Goal: Transaction & Acquisition: Purchase product/service

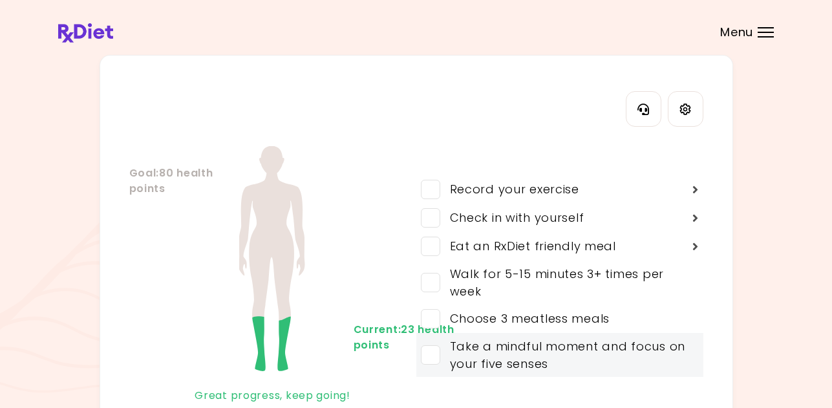
click at [428, 359] on span at bounding box center [430, 354] width 19 height 19
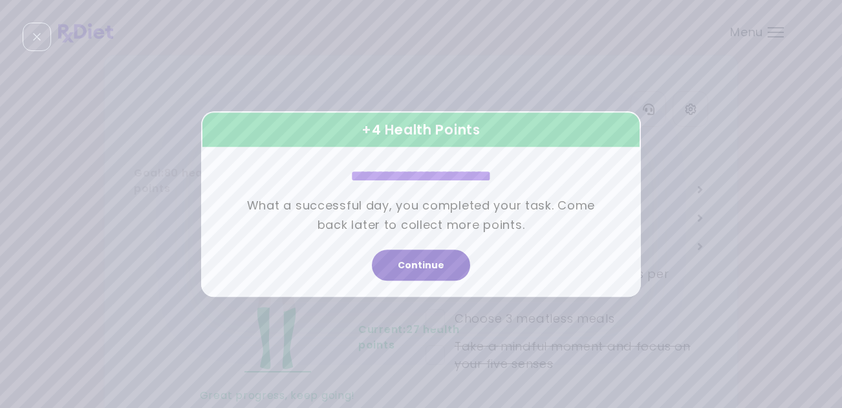
click at [440, 265] on button "Continue" at bounding box center [421, 265] width 98 height 31
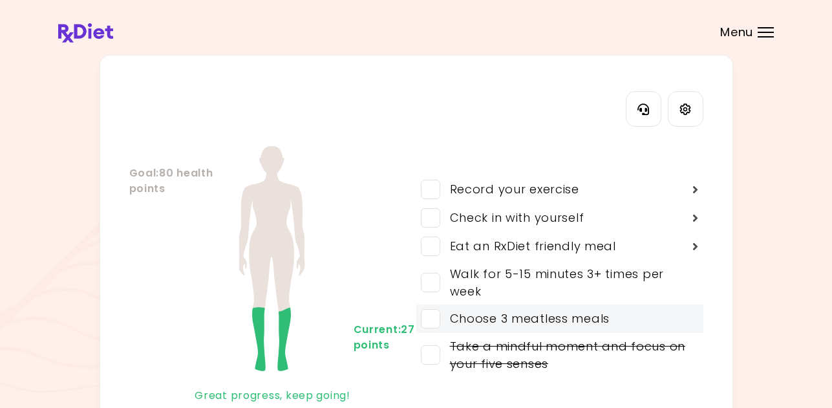
click at [433, 320] on span at bounding box center [430, 318] width 19 height 19
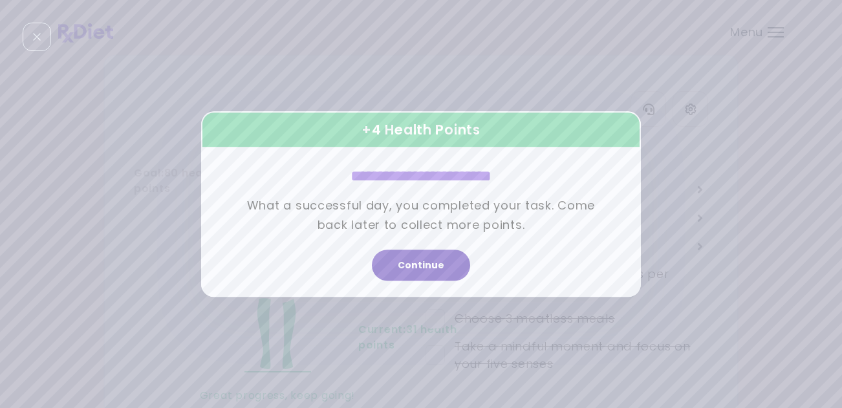
click at [432, 268] on button "Continue" at bounding box center [421, 265] width 98 height 31
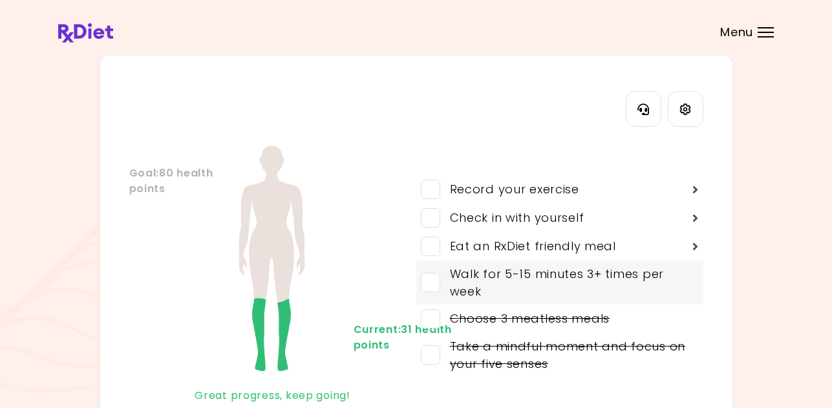
click at [431, 285] on span at bounding box center [430, 282] width 19 height 19
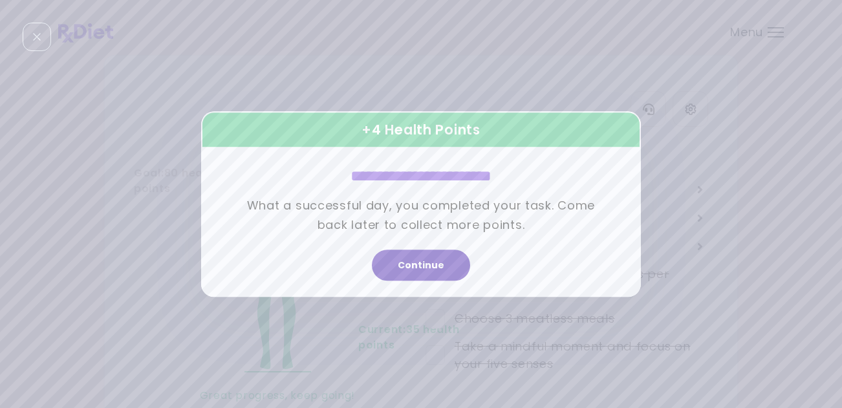
click at [442, 270] on button "Continue" at bounding box center [421, 265] width 98 height 31
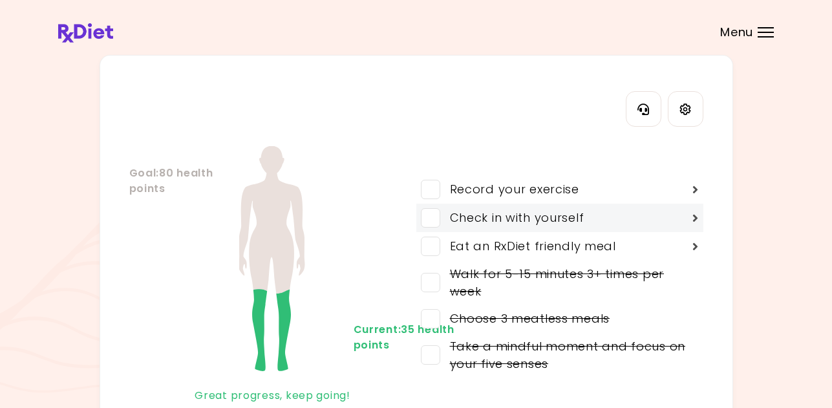
click at [436, 223] on span at bounding box center [430, 217] width 19 height 19
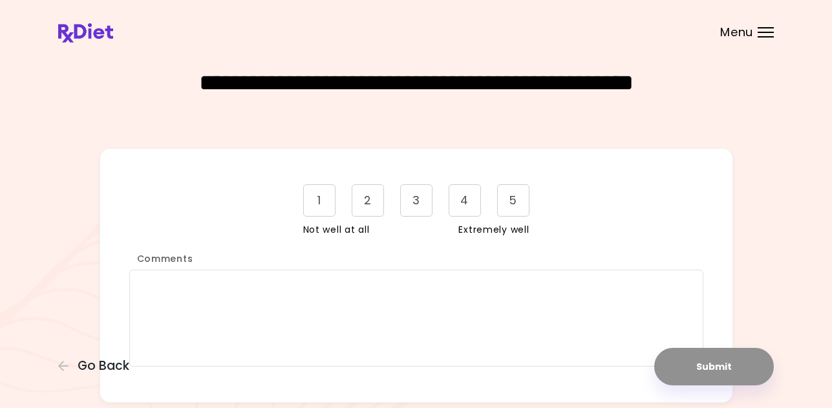
drag, startPoint x: 472, startPoint y: 200, endPoint x: 472, endPoint y: 221, distance: 20.7
click at [471, 201] on div "4" at bounding box center [465, 200] width 32 height 32
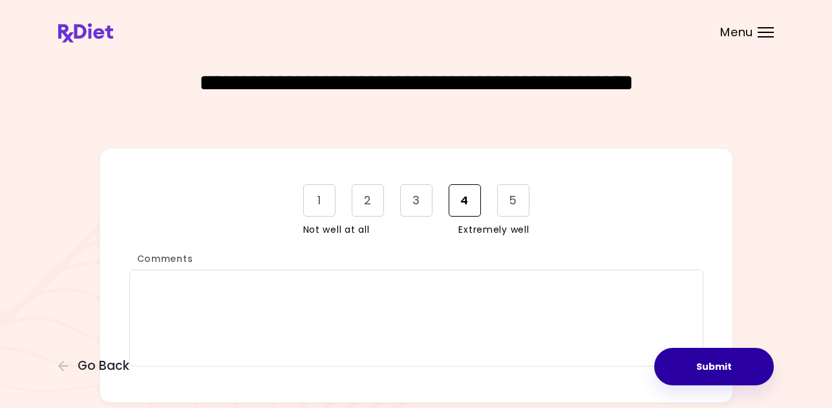
click at [700, 360] on button "Submit" at bounding box center [715, 367] width 120 height 38
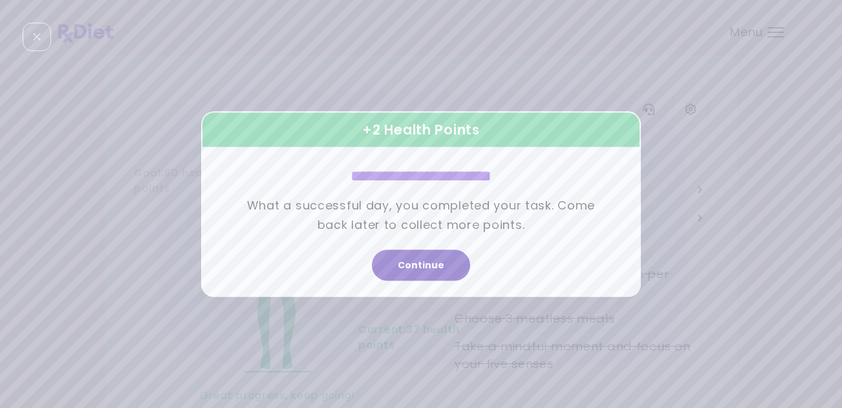
click at [441, 254] on button "Continue" at bounding box center [421, 265] width 98 height 31
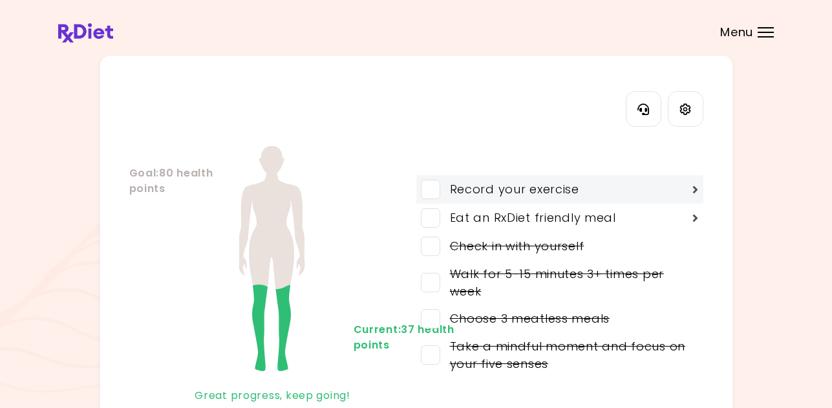
click at [439, 191] on span at bounding box center [430, 189] width 19 height 19
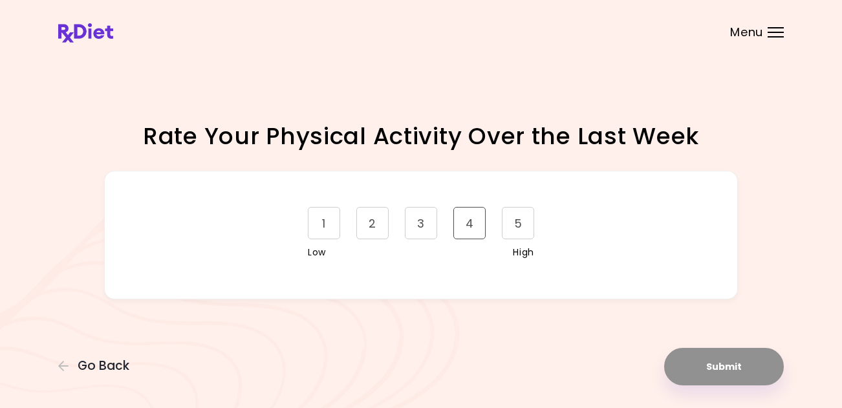
click at [477, 224] on div "4" at bounding box center [469, 223] width 32 height 32
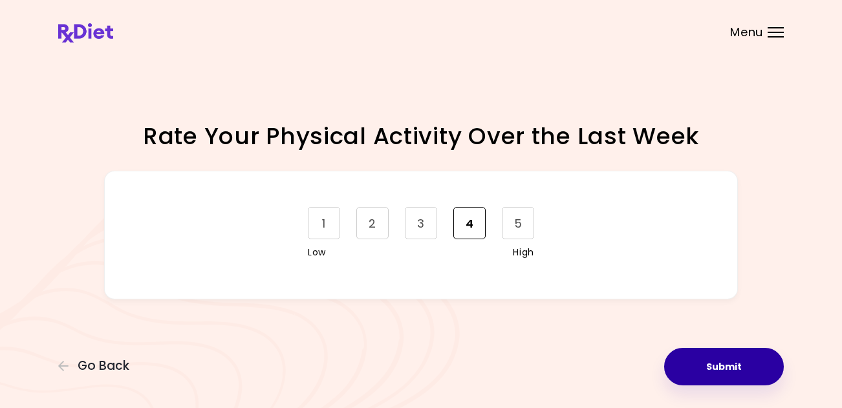
click at [748, 375] on button "Submit" at bounding box center [724, 367] width 120 height 38
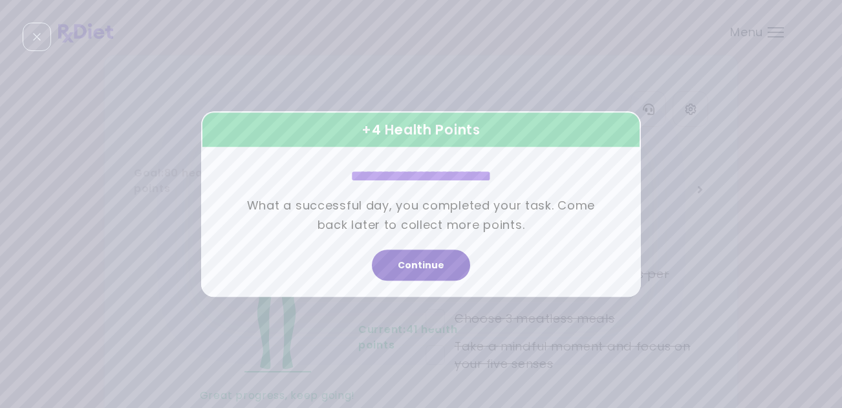
click at [452, 265] on button "Continue" at bounding box center [421, 265] width 98 height 31
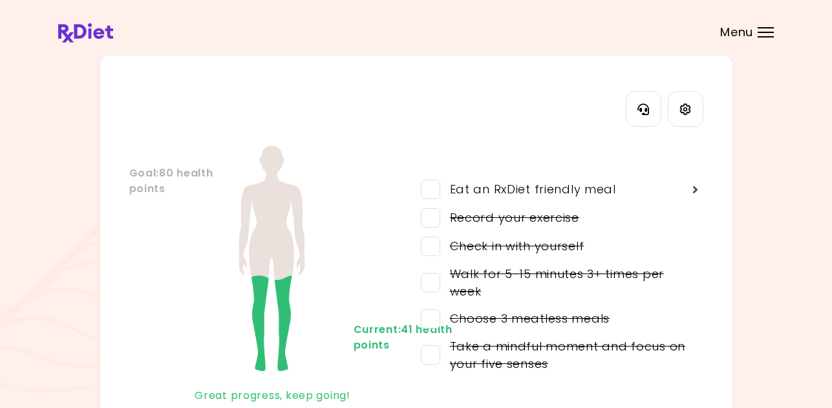
click at [743, 32] on span "Menu" at bounding box center [737, 33] width 33 height 12
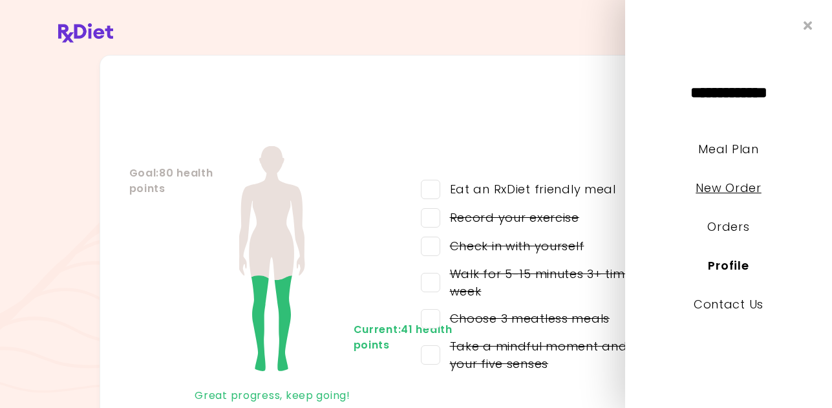
click at [737, 184] on link "New Order" at bounding box center [728, 188] width 65 height 16
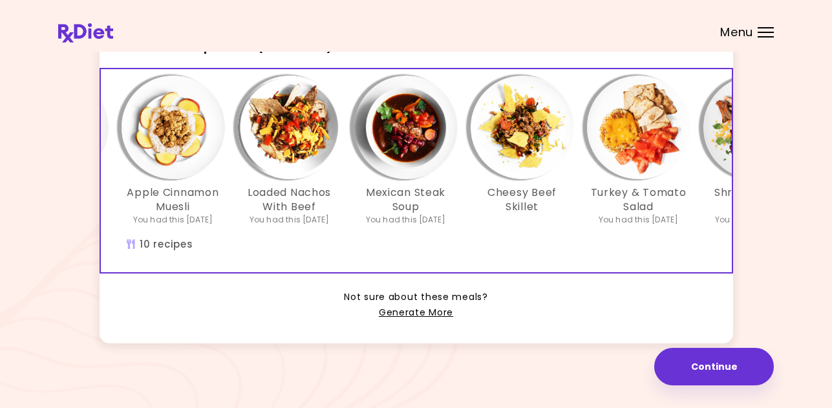
scroll to position [378, 0]
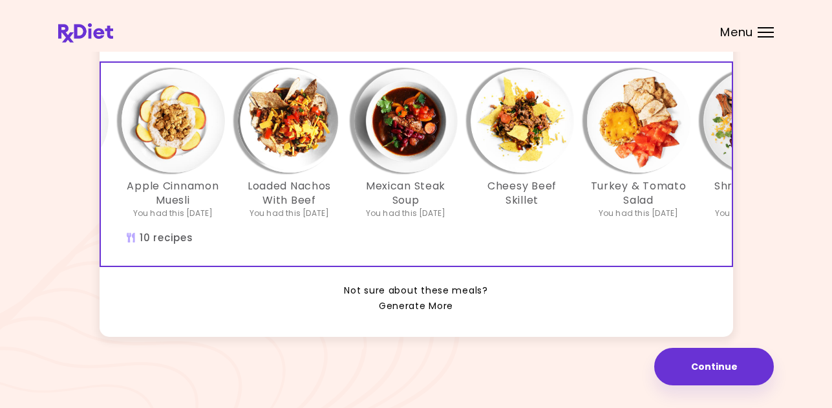
click at [411, 303] on link "Generate More" at bounding box center [416, 307] width 74 height 16
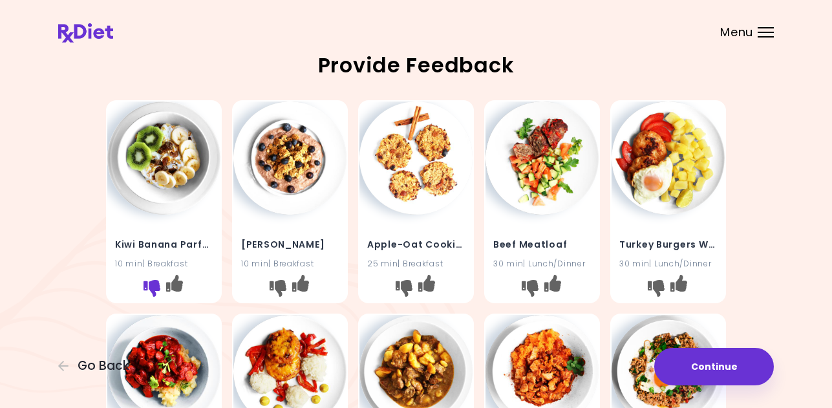
drag, startPoint x: 149, startPoint y: 285, endPoint x: 157, endPoint y: 286, distance: 8.4
click at [149, 285] on icon "I don't like this recipe" at bounding box center [152, 288] width 17 height 17
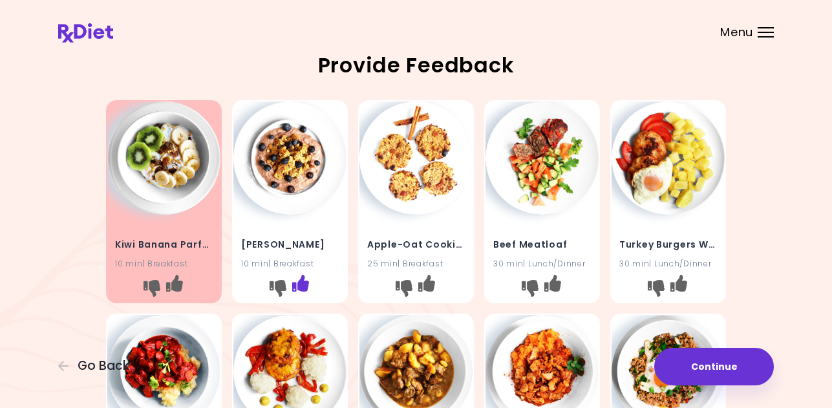
click at [298, 288] on icon "I like this recipe" at bounding box center [300, 283] width 17 height 17
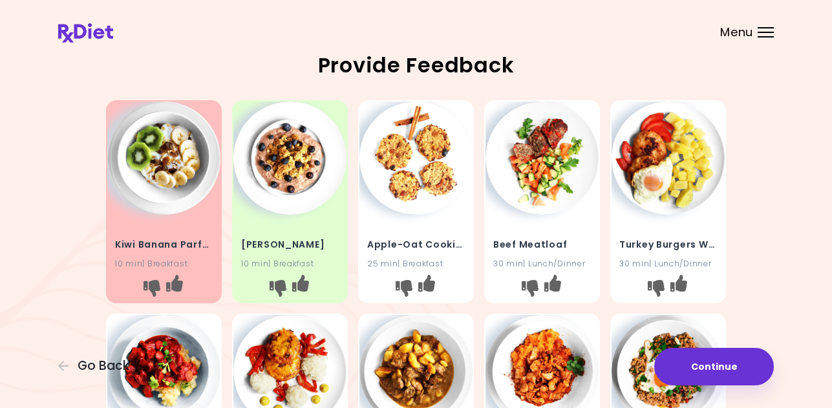
drag, startPoint x: 433, startPoint y: 284, endPoint x: 476, endPoint y: 287, distance: 42.8
click at [439, 284] on div at bounding box center [416, 290] width 113 height 24
click at [551, 283] on icon "I like this recipe" at bounding box center [553, 283] width 17 height 17
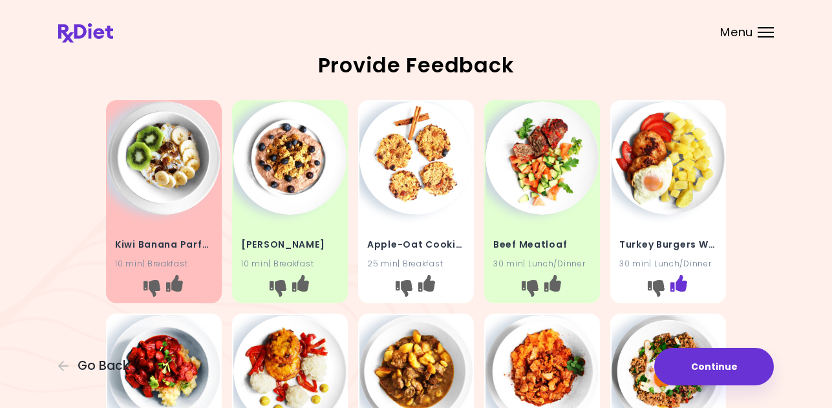
click at [681, 287] on icon "I like this recipe" at bounding box center [679, 283] width 17 height 17
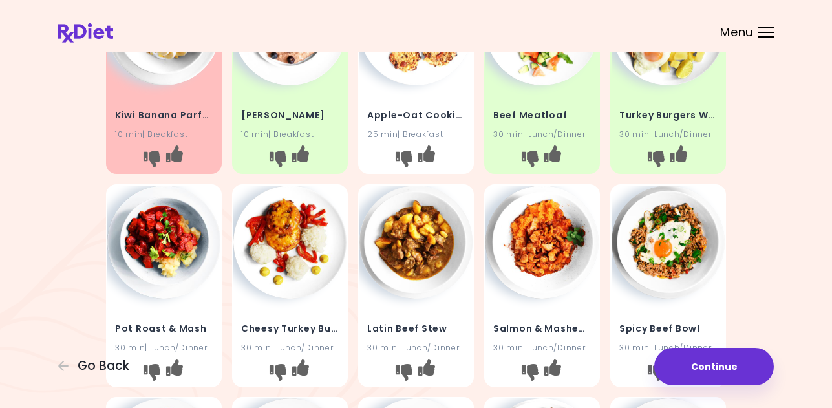
scroll to position [194, 0]
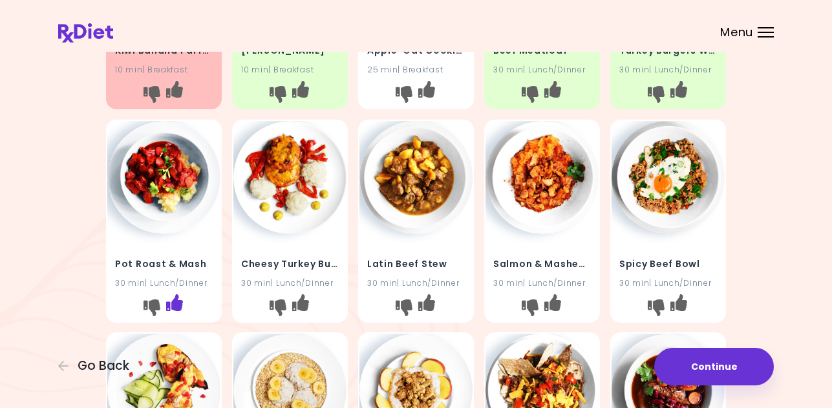
click at [175, 305] on icon "I like this recipe" at bounding box center [174, 302] width 17 height 17
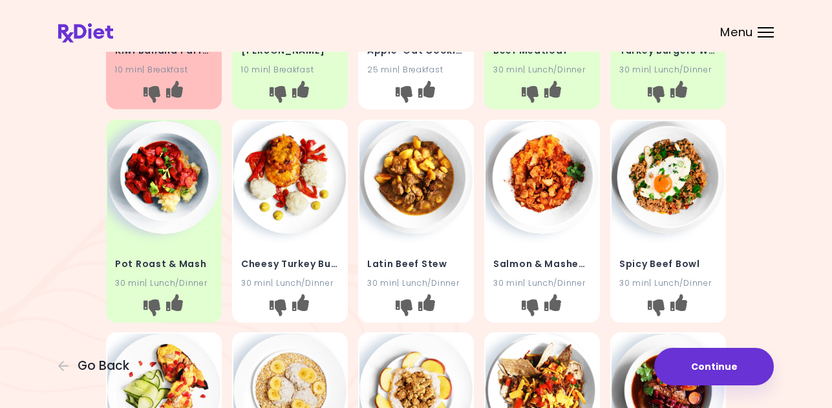
drag, startPoint x: 300, startPoint y: 306, endPoint x: 321, endPoint y: 302, distance: 21.7
click at [301, 306] on icon "I like this recipe" at bounding box center [300, 302] width 17 height 17
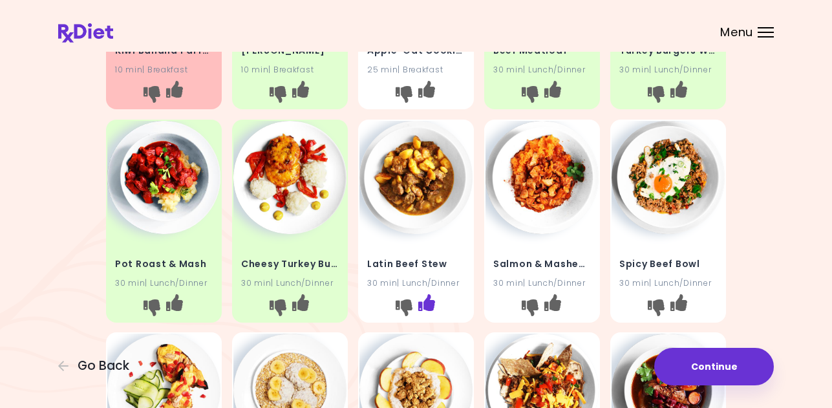
click at [428, 307] on icon "I like this recipe" at bounding box center [426, 302] width 17 height 17
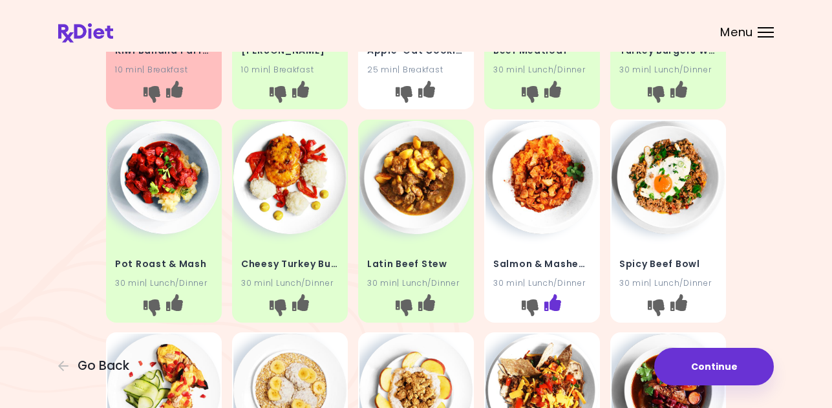
click at [559, 303] on icon "I like this recipe" at bounding box center [553, 302] width 17 height 17
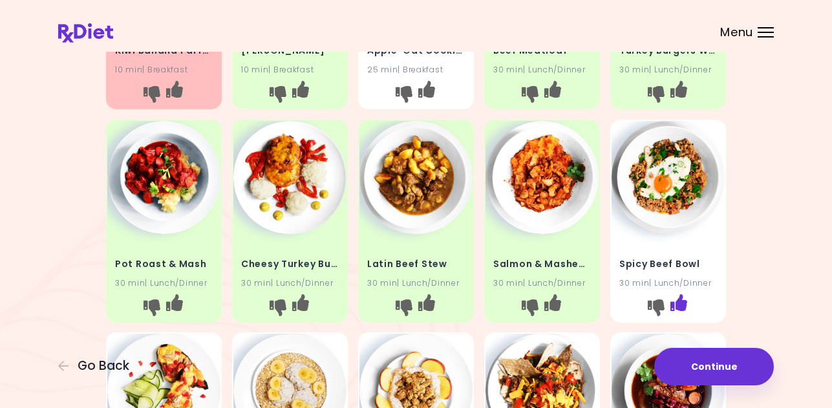
click at [681, 303] on icon "I like this recipe" at bounding box center [679, 302] width 17 height 17
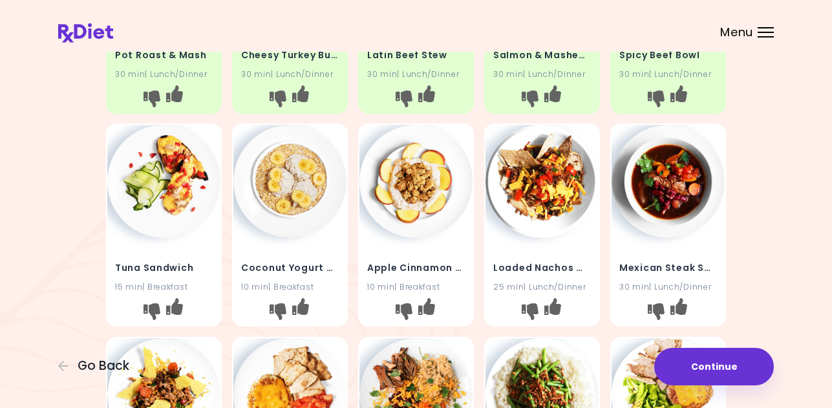
scroll to position [453, 0]
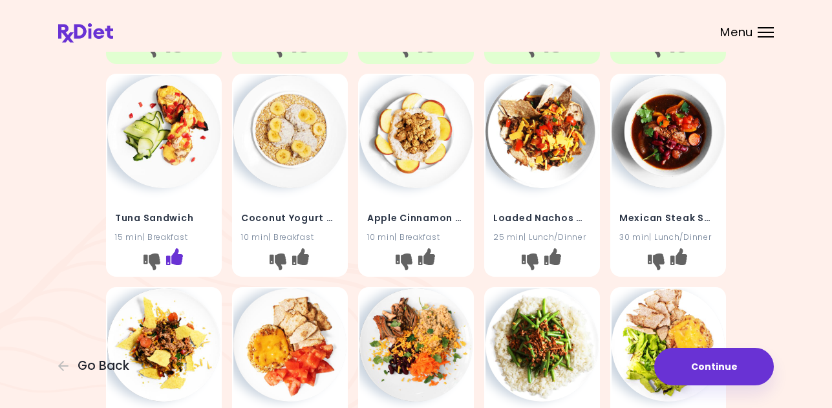
click at [177, 261] on icon "I like this recipe" at bounding box center [174, 256] width 17 height 17
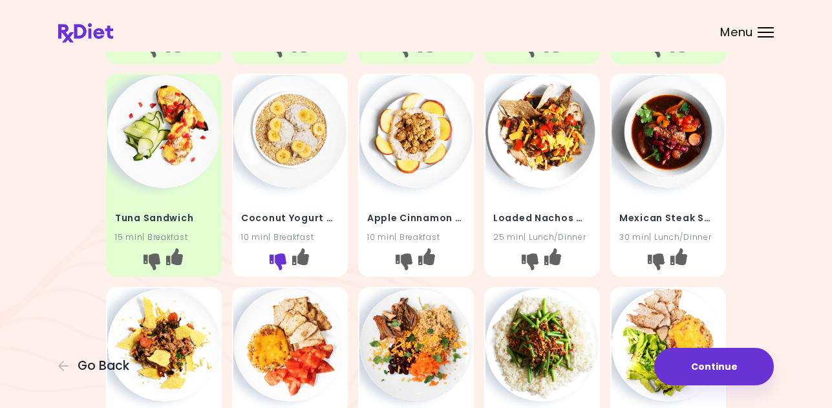
click at [277, 259] on icon "I don't like this recipe" at bounding box center [278, 262] width 17 height 17
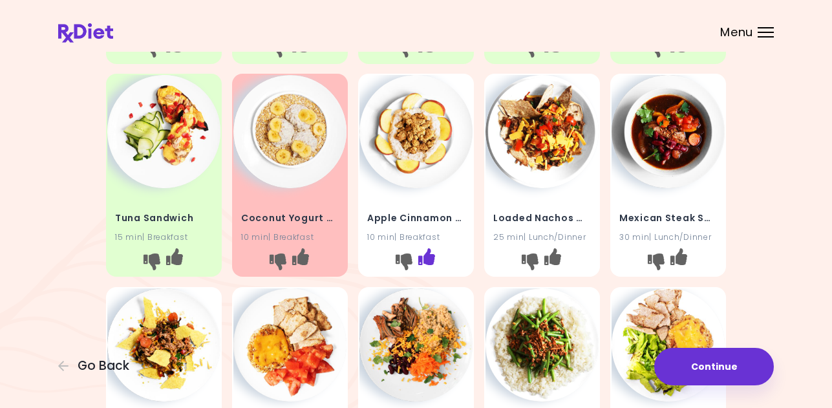
click at [426, 261] on icon "I like this recipe" at bounding box center [426, 256] width 17 height 17
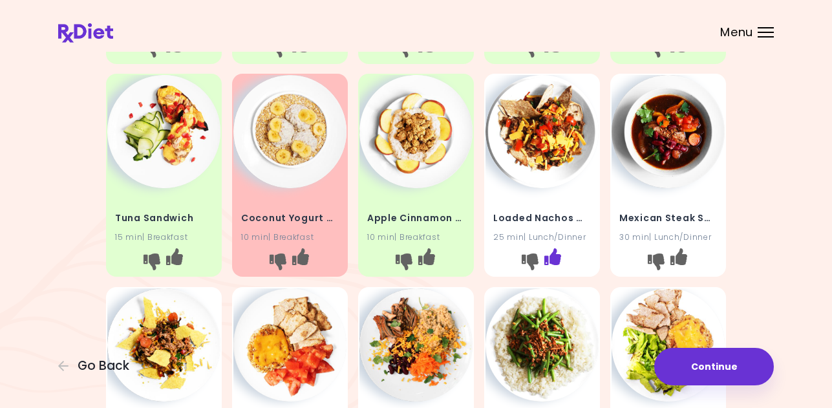
click at [556, 261] on icon "I like this recipe" at bounding box center [553, 256] width 17 height 17
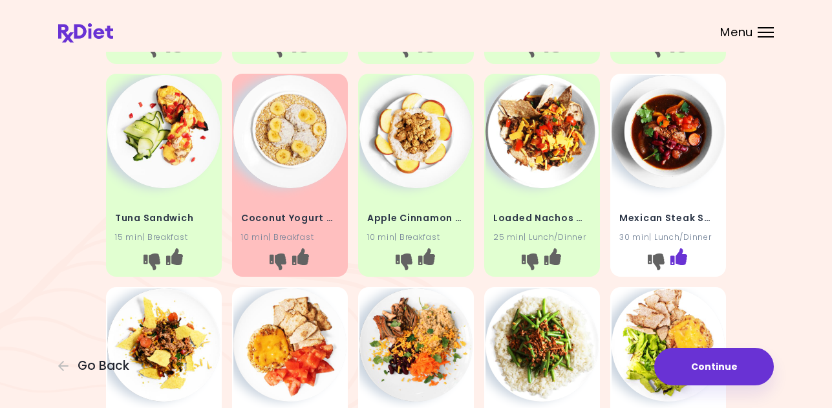
click at [686, 254] on icon "I like this recipe" at bounding box center [679, 256] width 17 height 17
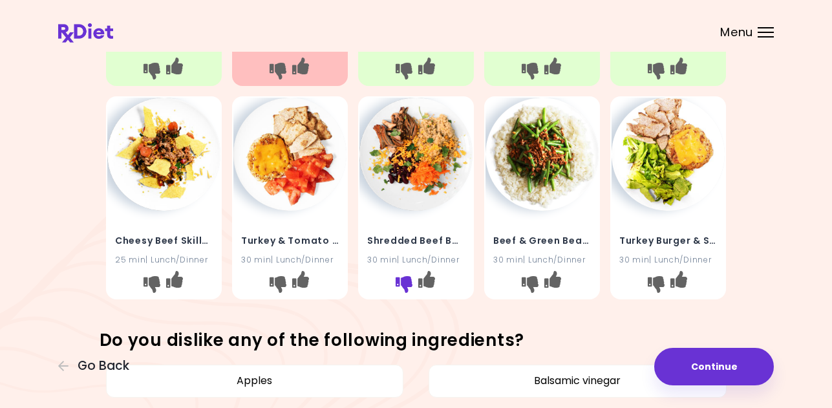
scroll to position [647, 0]
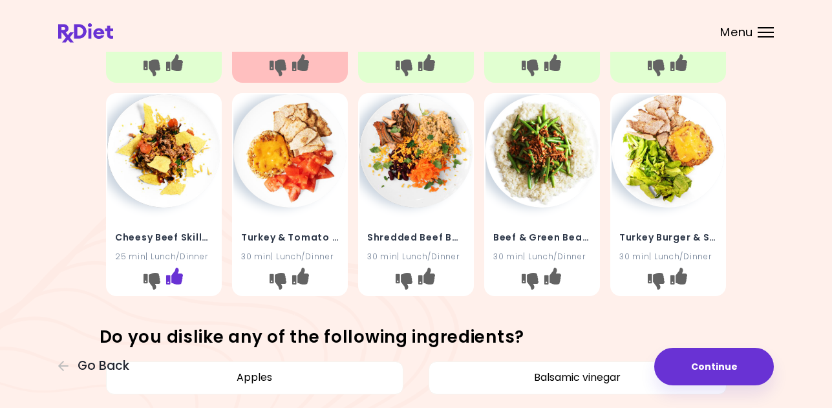
click at [175, 279] on icon "I like this recipe" at bounding box center [174, 276] width 17 height 17
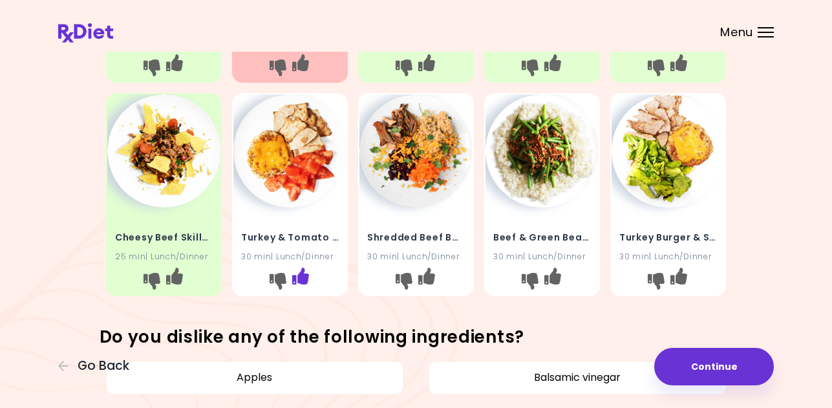
click at [307, 274] on icon "I like this recipe" at bounding box center [300, 276] width 17 height 17
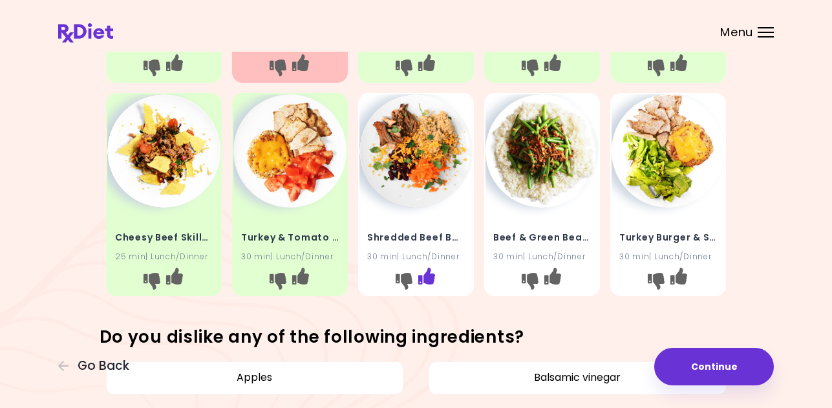
click at [428, 277] on icon "I like this recipe" at bounding box center [426, 276] width 17 height 17
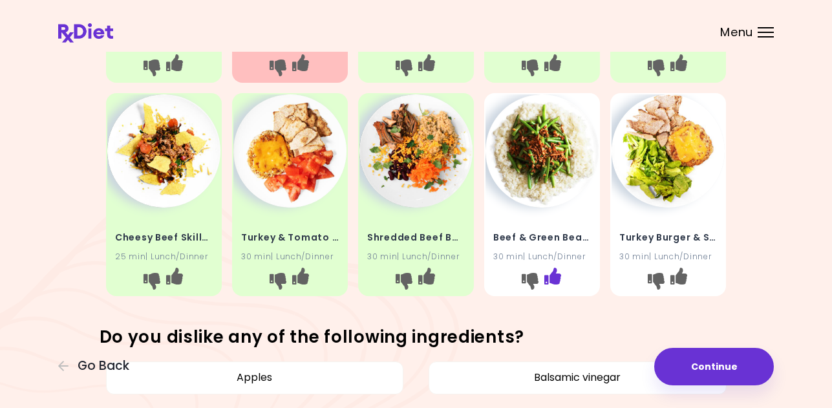
click at [557, 278] on icon "I like this recipe" at bounding box center [553, 276] width 17 height 17
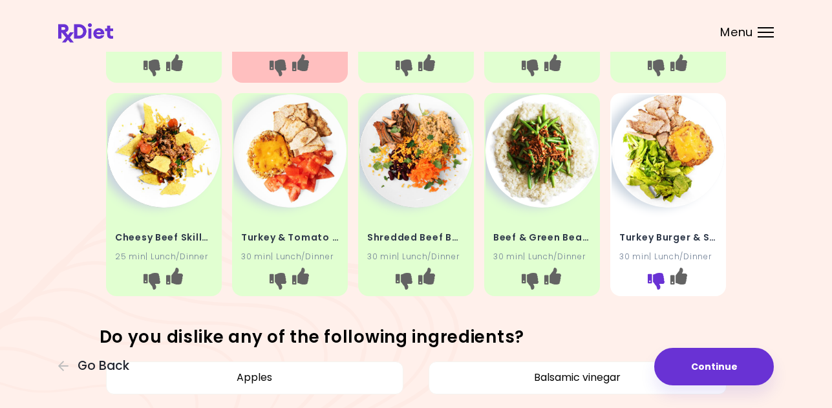
click at [658, 280] on icon "I don't like this recipe" at bounding box center [656, 281] width 17 height 17
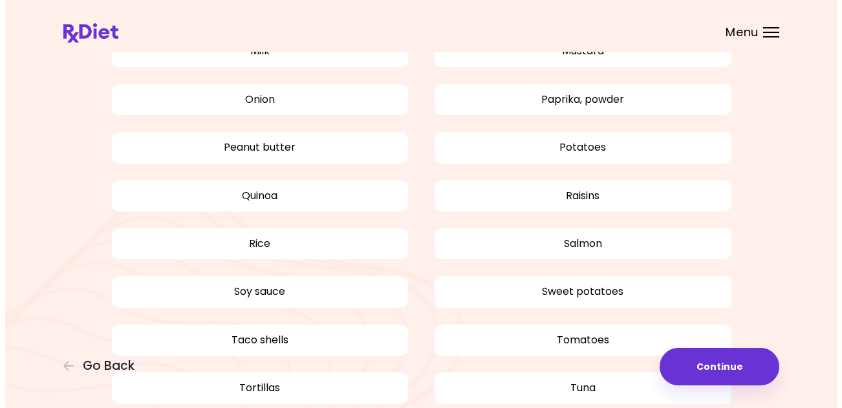
scroll to position [1528, 0]
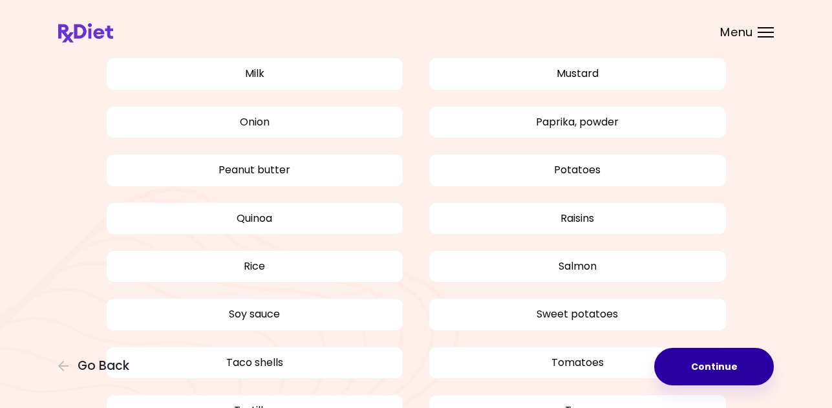
click at [719, 360] on button "Continue" at bounding box center [715, 367] width 120 height 38
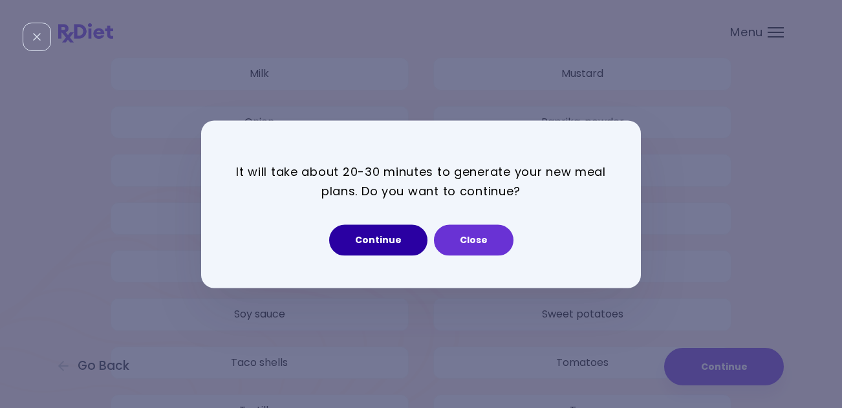
click at [384, 246] on button "Continue" at bounding box center [378, 239] width 98 height 31
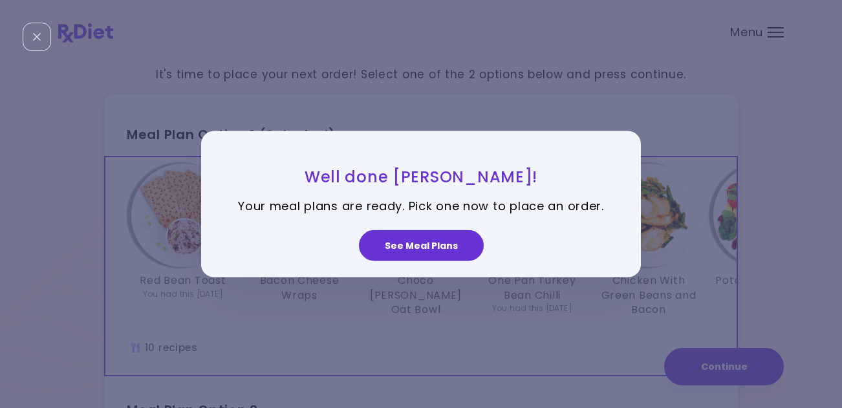
click at [827, 153] on div "Well done [PERSON_NAME]! Your meal plans are ready. Pick one now to place an or…" at bounding box center [421, 204] width 842 height 408
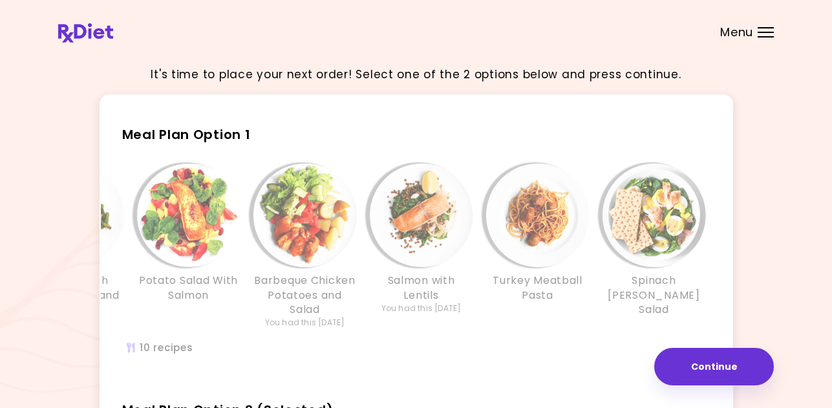
drag, startPoint x: 616, startPoint y: 296, endPoint x: 606, endPoint y: 304, distance: 12.9
click at [606, 304] on div "Spinach [PERSON_NAME] Salad" at bounding box center [654, 246] width 116 height 165
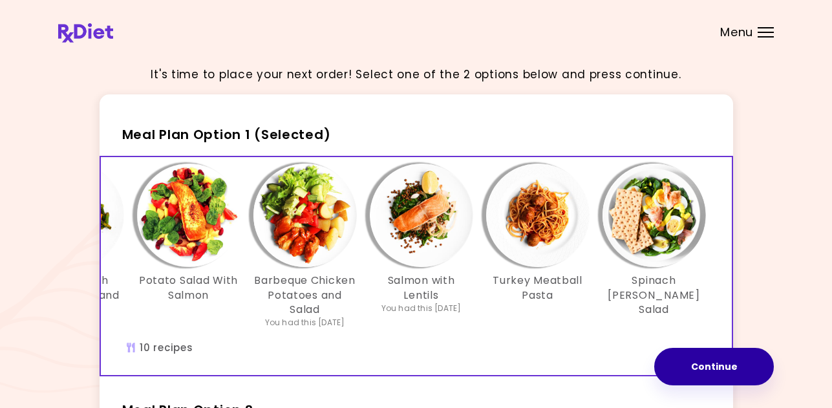
click at [695, 362] on button "Continue" at bounding box center [715, 367] width 120 height 38
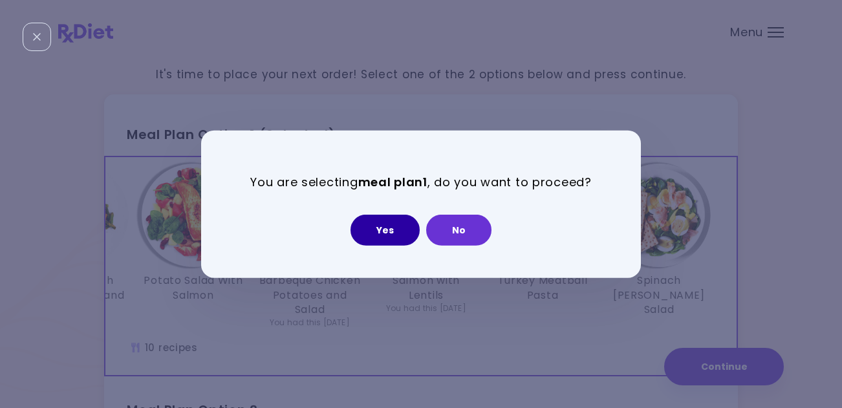
click at [387, 241] on button "Yes" at bounding box center [385, 230] width 69 height 31
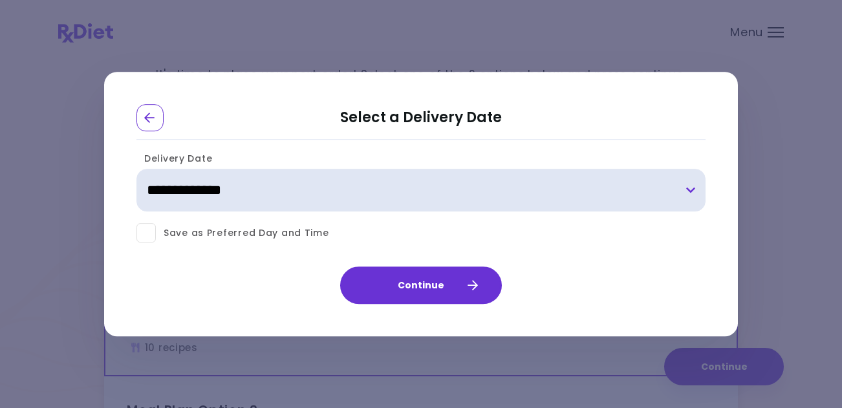
click at [367, 201] on select "**********" at bounding box center [420, 190] width 569 height 43
select select "**********"
click at [136, 169] on select "**********" at bounding box center [420, 190] width 569 height 43
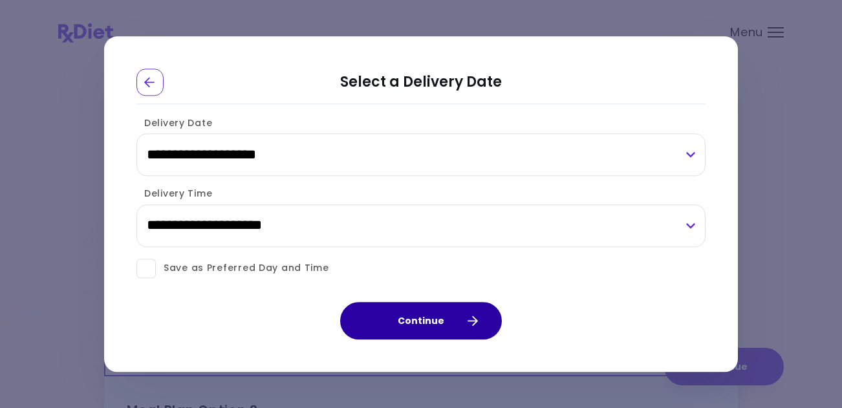
click at [398, 323] on button "Continue" at bounding box center [421, 321] width 162 height 38
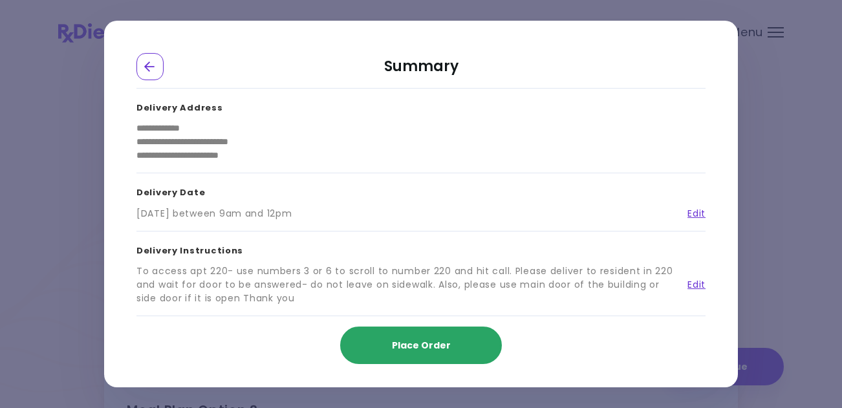
click at [420, 347] on span "Place Order" at bounding box center [421, 345] width 59 height 13
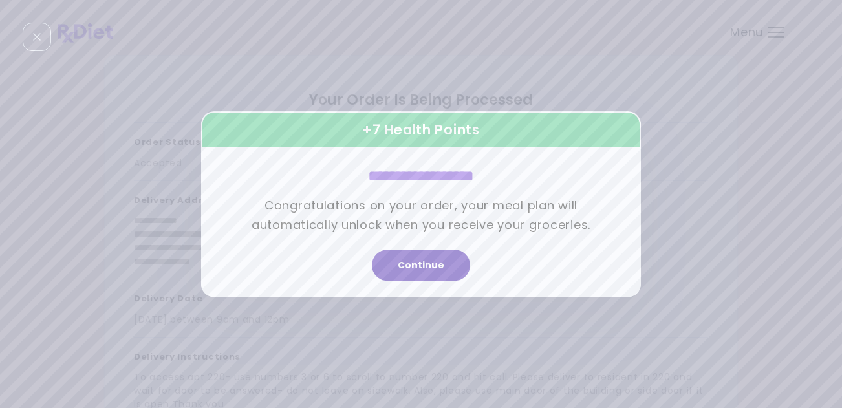
click at [406, 270] on button "Continue" at bounding box center [421, 265] width 98 height 31
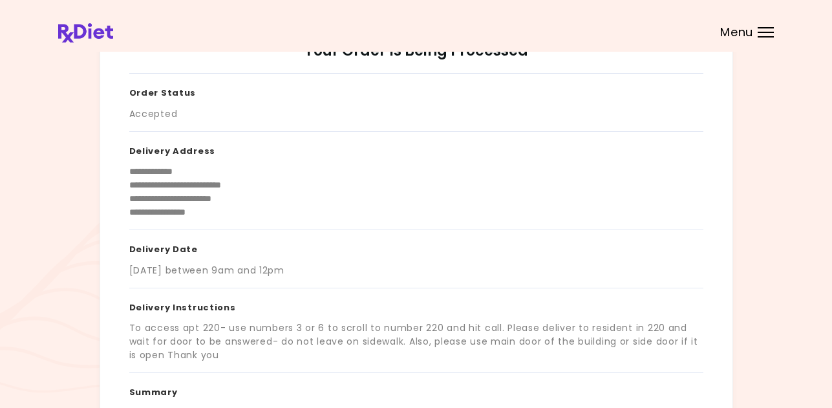
scroll to position [259, 0]
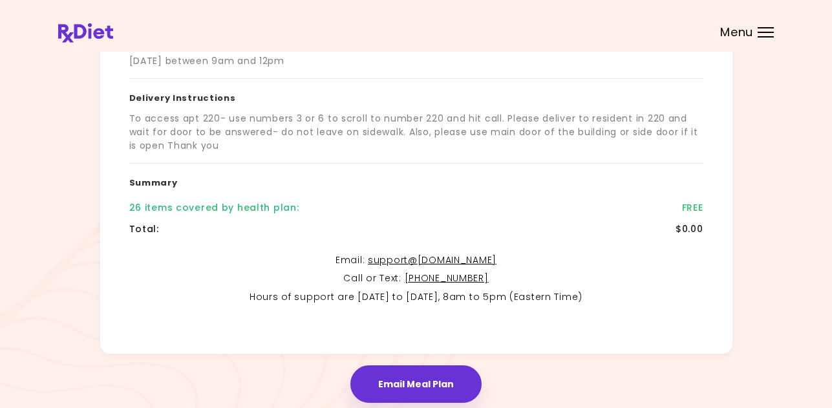
click at [422, 382] on button "Email Meal Plan" at bounding box center [416, 384] width 131 height 38
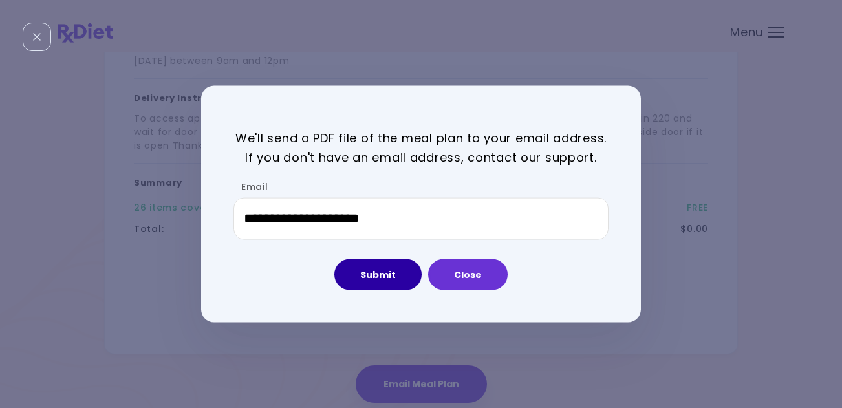
click at [376, 279] on button "Submit" at bounding box center [377, 274] width 87 height 31
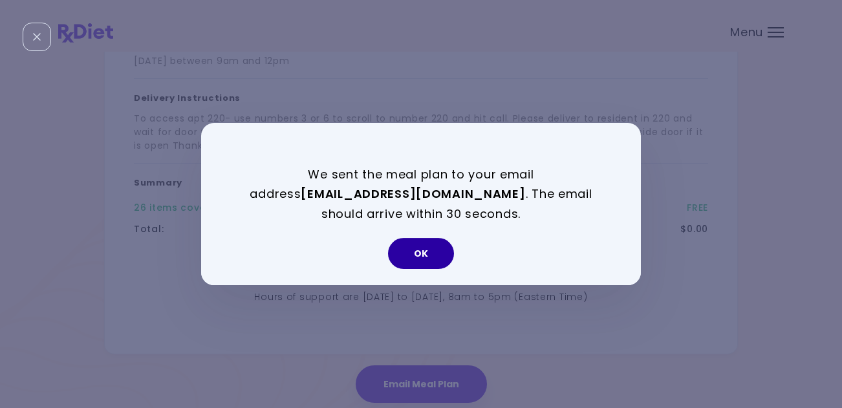
click at [415, 260] on button "OK" at bounding box center [421, 253] width 66 height 31
